Goal: Information Seeking & Learning: Check status

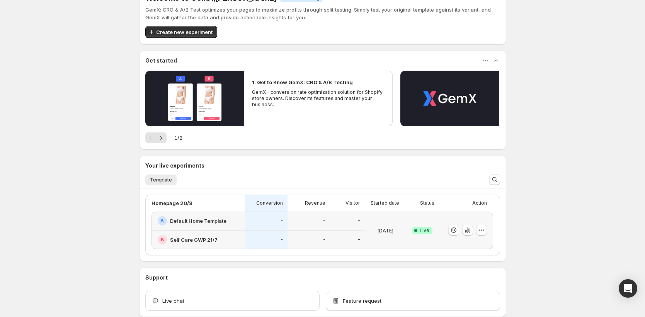
scroll to position [62, 0]
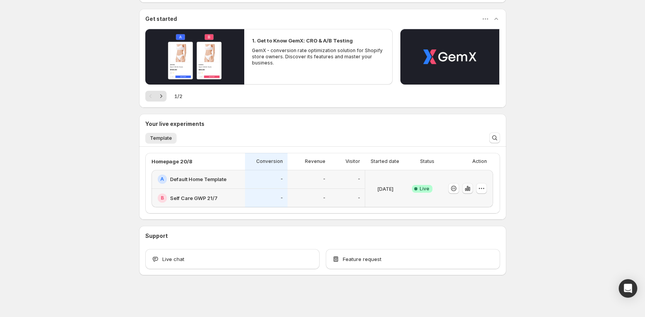
click at [470, 188] on icon "button" at bounding box center [469, 189] width 2 height 4
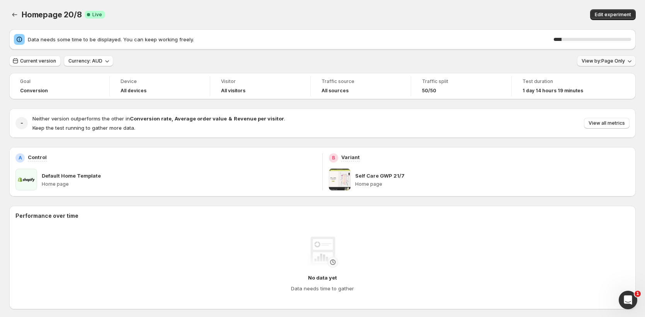
click at [622, 37] on div "10 %" at bounding box center [592, 40] width 77 height 8
click at [616, 58] on span "View by: Page Only" at bounding box center [603, 61] width 43 height 6
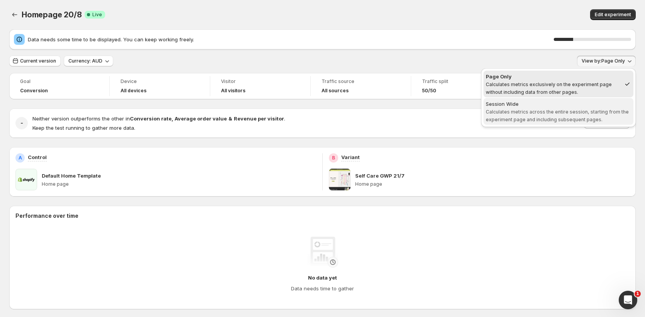
click at [552, 115] on span "Session Wide Calculates metrics across the entire session, starting from the ex…" at bounding box center [558, 111] width 145 height 23
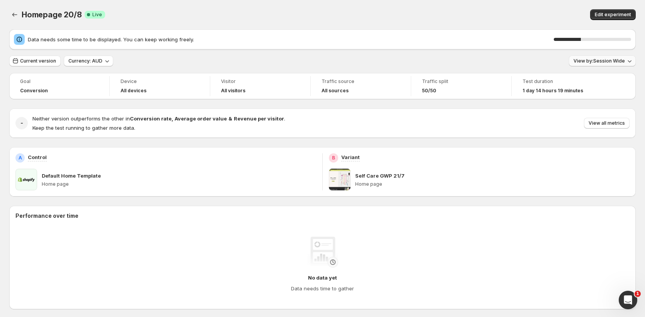
click at [612, 61] on span "View by: Session Wide" at bounding box center [598, 61] width 51 height 6
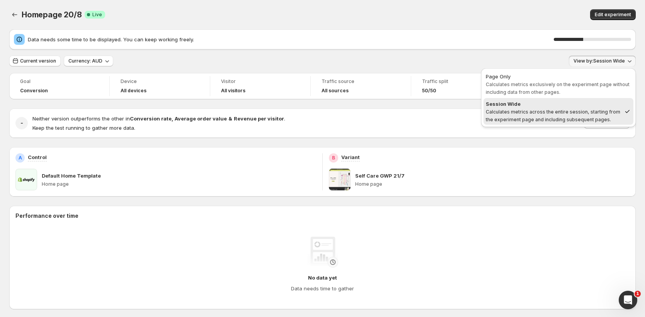
click at [386, 57] on div "Current version Currency: AUD View by: Session Wide" at bounding box center [322, 61] width 626 height 11
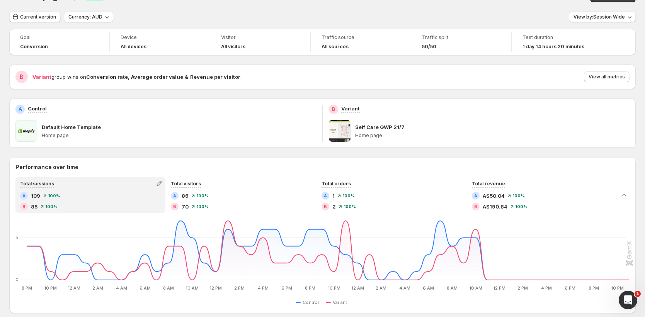
scroll to position [16, 0]
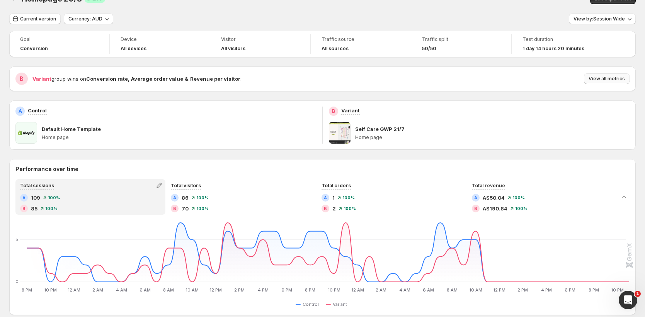
click at [625, 82] on span "View all metrics" at bounding box center [606, 79] width 36 height 6
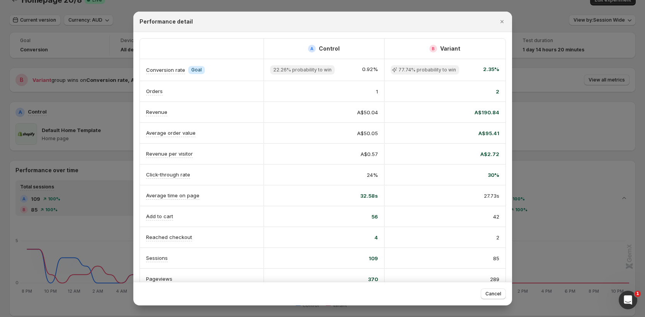
scroll to position [14, 0]
click at [500, 19] on icon "Close" at bounding box center [502, 22] width 8 height 8
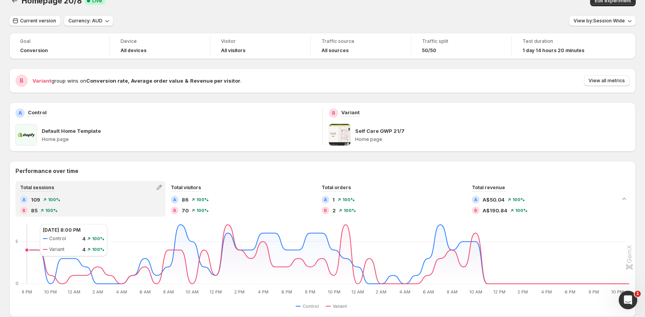
scroll to position [0, 0]
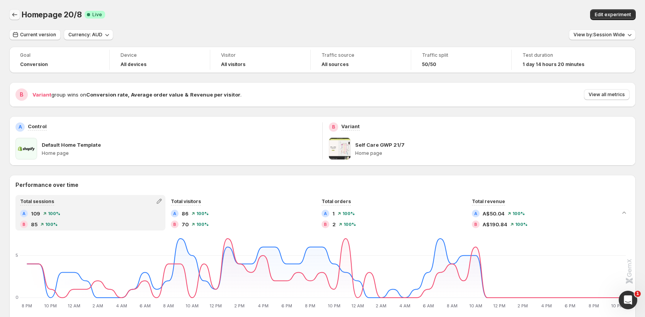
click at [20, 16] on button "Back" at bounding box center [14, 14] width 11 height 11
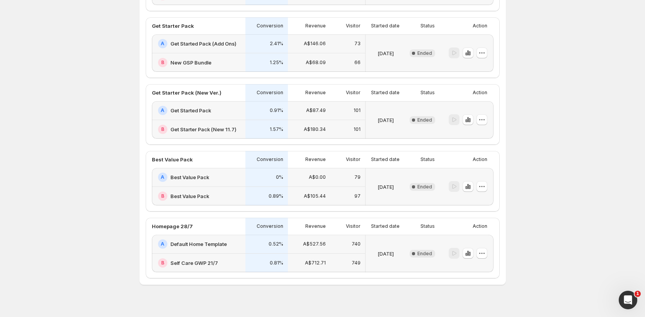
scroll to position [132, 0]
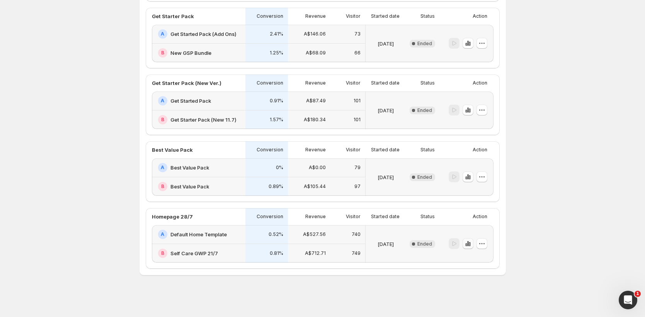
click at [472, 245] on icon "button" at bounding box center [468, 244] width 8 height 8
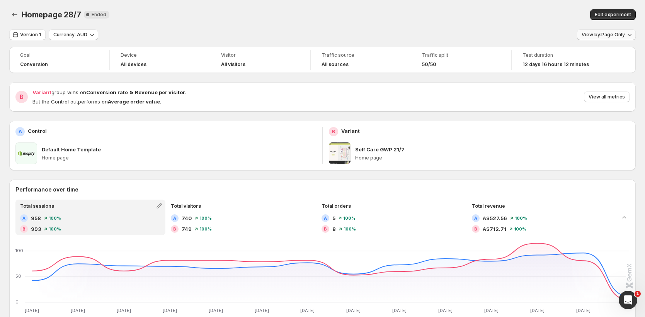
click at [616, 38] on button "View by: Page Only" at bounding box center [606, 34] width 59 height 11
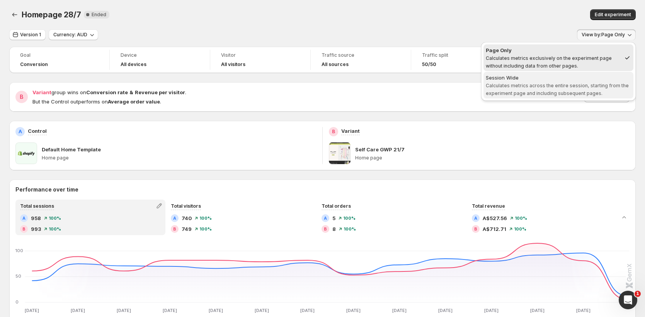
click at [575, 84] on span "Calculates metrics across the entire session, starting from the experiment page…" at bounding box center [557, 90] width 143 height 14
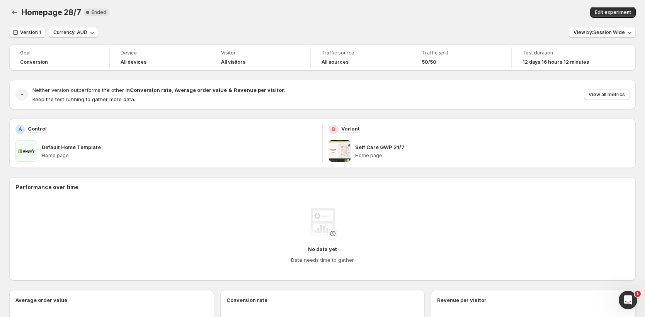
scroll to position [9, 0]
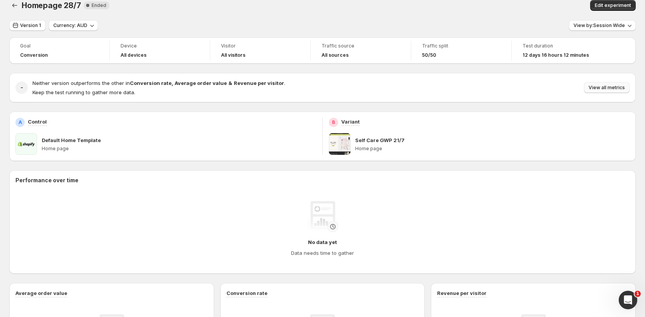
click at [610, 92] on button "View all metrics" at bounding box center [607, 87] width 46 height 11
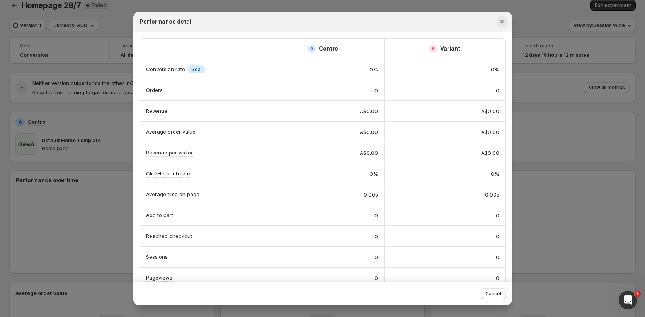
click at [505, 22] on icon "Close" at bounding box center [502, 22] width 8 height 8
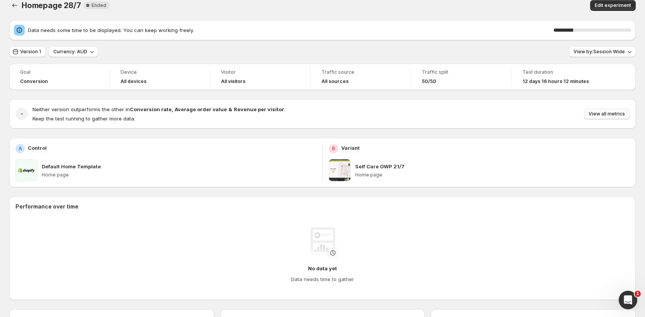
click at [613, 114] on span "View all metrics" at bounding box center [606, 114] width 36 height 6
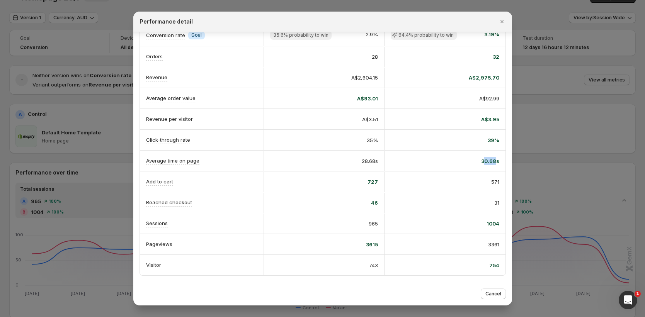
scroll to position [0, 4]
drag, startPoint x: 486, startPoint y: 158, endPoint x: 494, endPoint y: 158, distance: 7.7
click at [494, 158] on span "30.68s" at bounding box center [490, 161] width 18 height 8
click at [474, 160] on div "30.68s" at bounding box center [445, 161] width 109 height 8
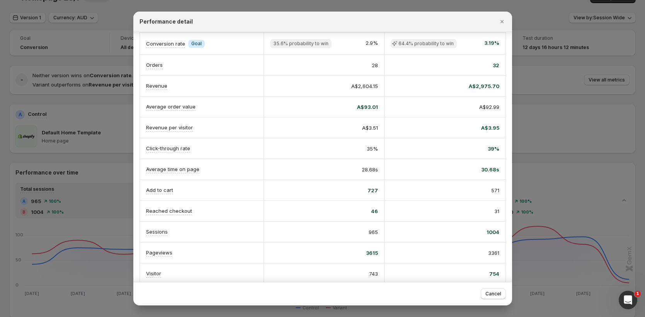
scroll to position [0, 0]
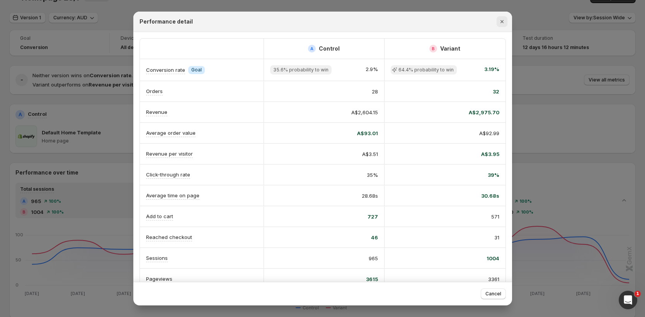
click at [502, 18] on icon "Close" at bounding box center [502, 22] width 8 height 8
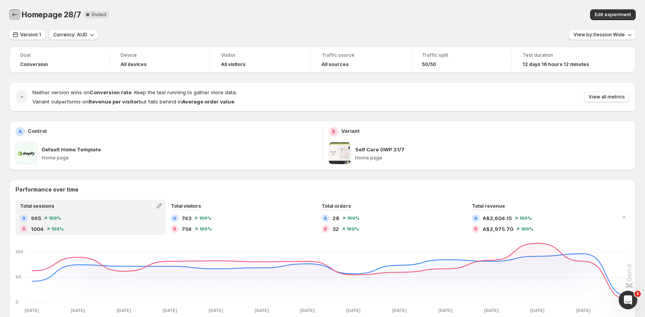
click at [16, 12] on icon "Back" at bounding box center [15, 15] width 8 height 8
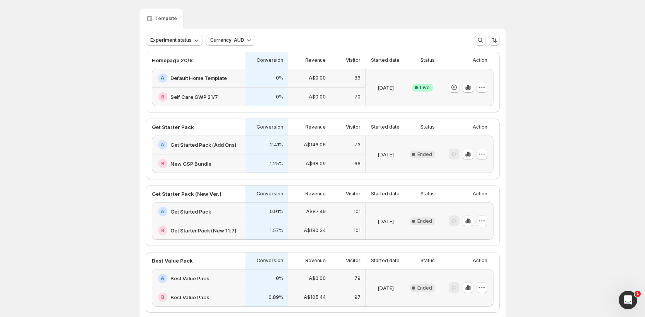
scroll to position [20, 0]
click at [470, 88] on icon "button" at bounding box center [470, 89] width 2 height 4
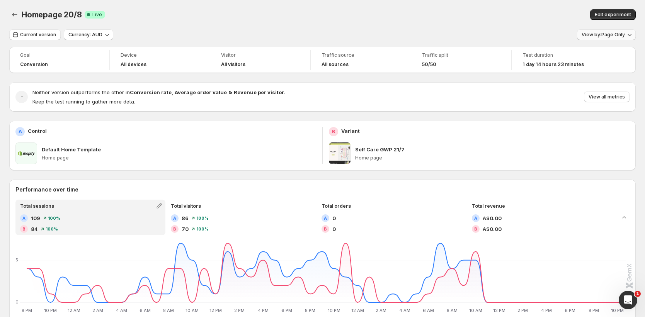
click at [599, 32] on span "View by: Page Only" at bounding box center [603, 35] width 43 height 6
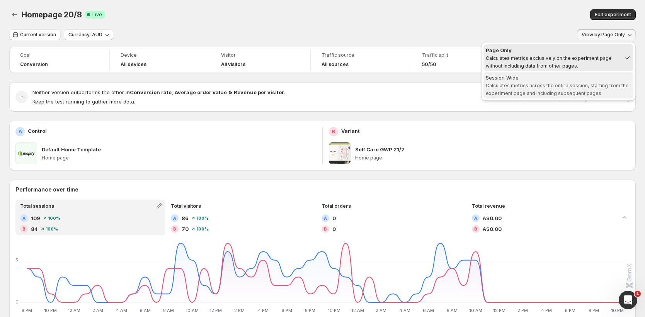
click at [567, 92] on span "Calculates metrics across the entire session, starting from the experiment page…" at bounding box center [557, 90] width 143 height 14
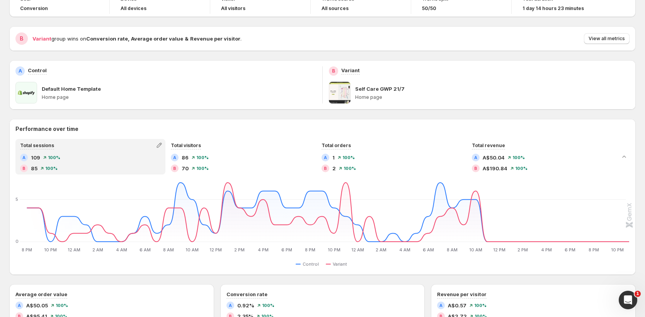
scroll to position [67, 0]
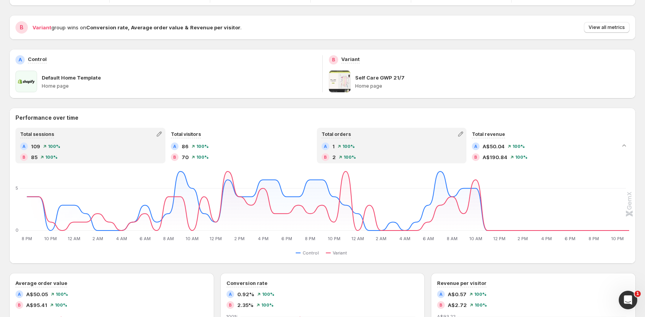
click at [409, 155] on div "B 2 100 %" at bounding box center [391, 157] width 141 height 8
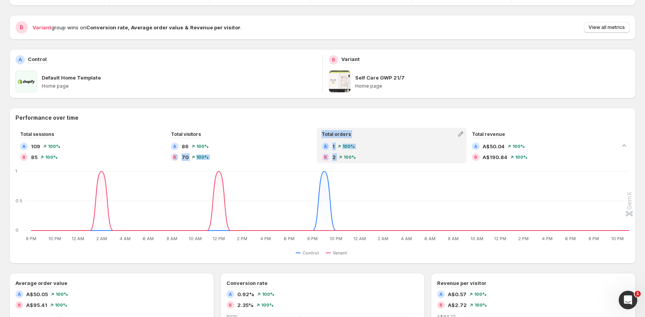
drag, startPoint x: 304, startPoint y: 148, endPoint x: 381, endPoint y: 154, distance: 76.8
click at [381, 154] on div "Total sessions A 109 100 % B 85 100 % Total visitors A 86 100 % B 70 100 % Tota…" at bounding box center [316, 146] width 602 height 36
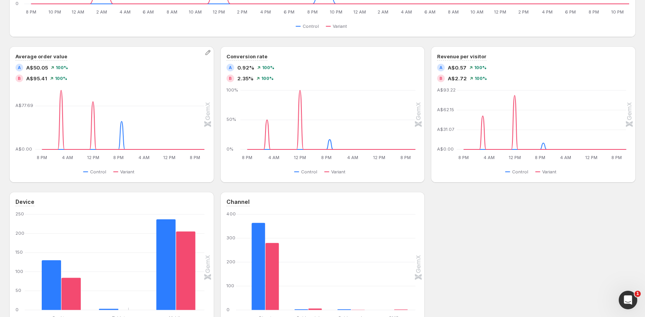
scroll to position [294, 0]
